Goal: Find specific page/section: Find specific page/section

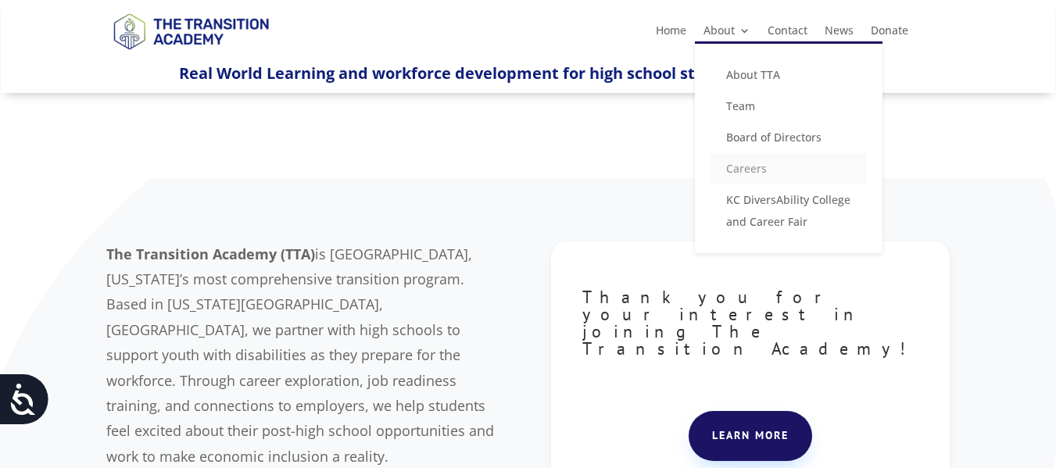
click at [742, 165] on link "Careers" at bounding box center [788, 168] width 156 height 31
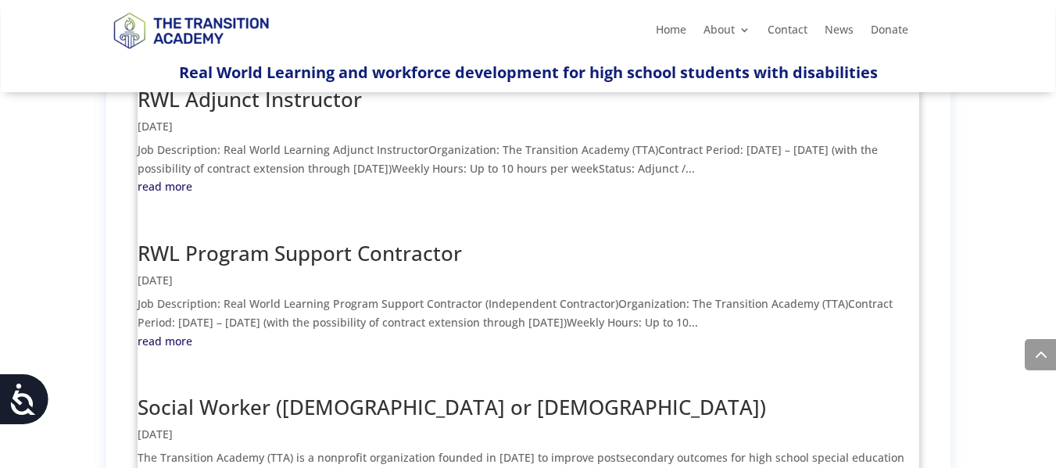
scroll to position [658, 0]
